Goal: Entertainment & Leisure: Consume media (video, audio)

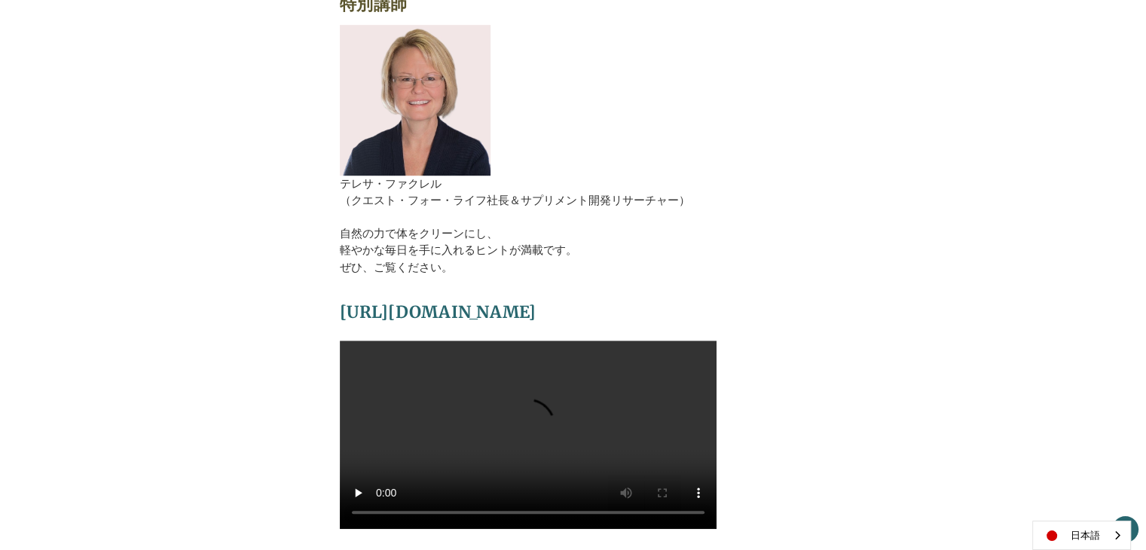
scroll to position [1205, 0]
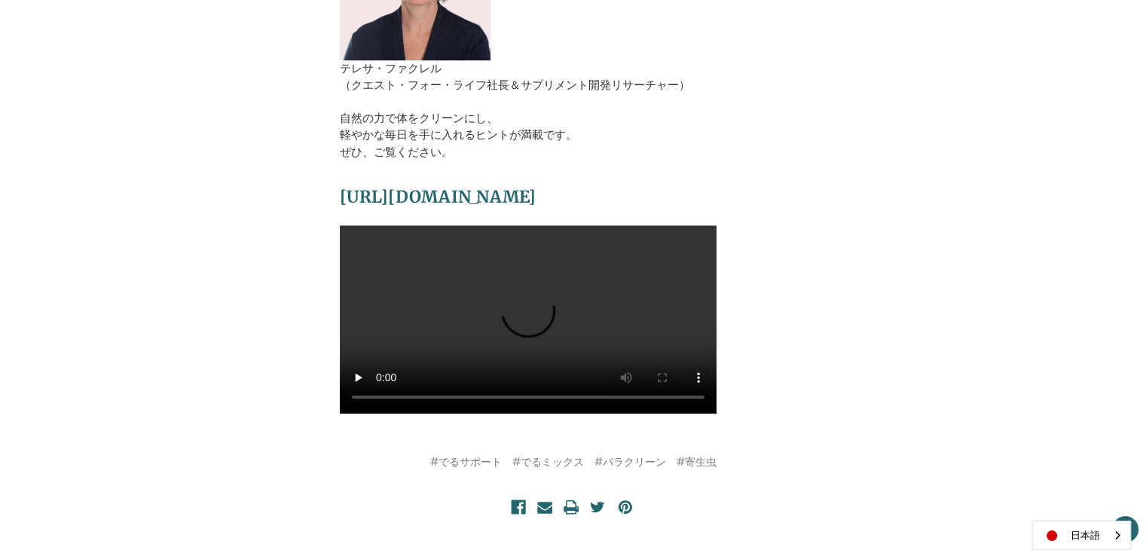
click at [521, 313] on video at bounding box center [528, 319] width 377 height 188
click at [518, 296] on video at bounding box center [528, 319] width 377 height 188
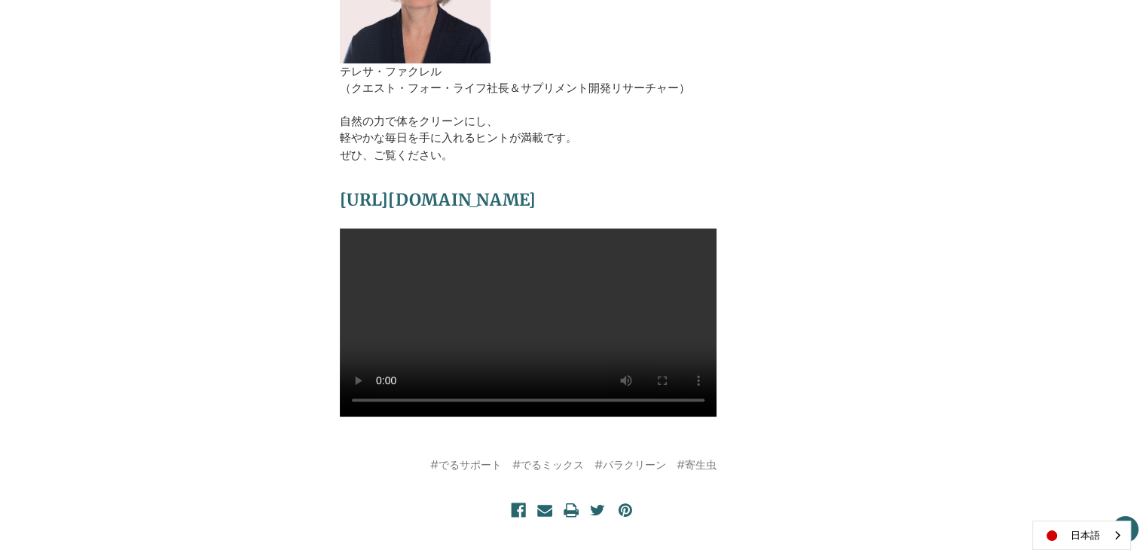
click at [495, 308] on video at bounding box center [528, 322] width 377 height 188
